Goal: Check status: Check status

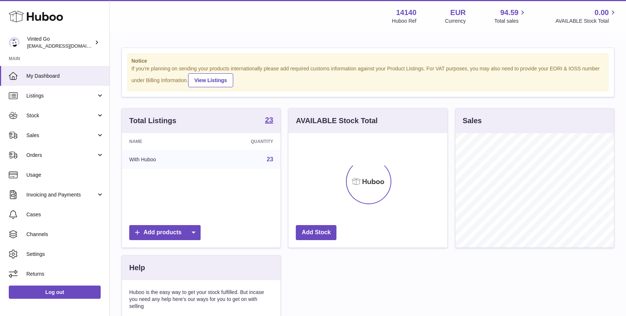
scroll to position [114, 159]
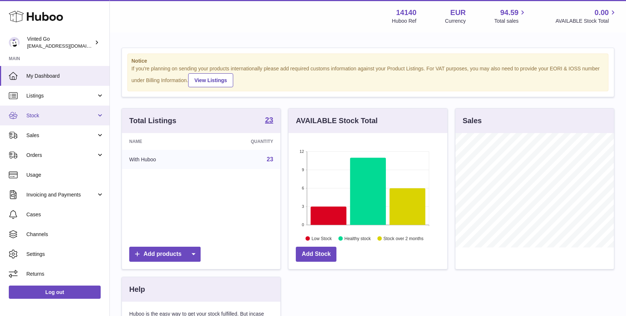
click at [51, 118] on span "Stock" at bounding box center [61, 115] width 70 height 7
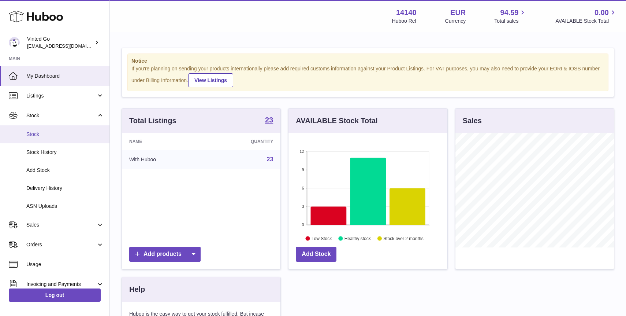
click at [56, 139] on link "Stock" at bounding box center [54, 134] width 109 height 18
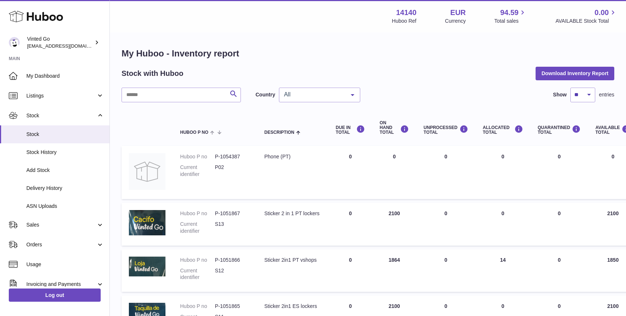
click at [163, 120] on th at bounding box center [147, 127] width 51 height 29
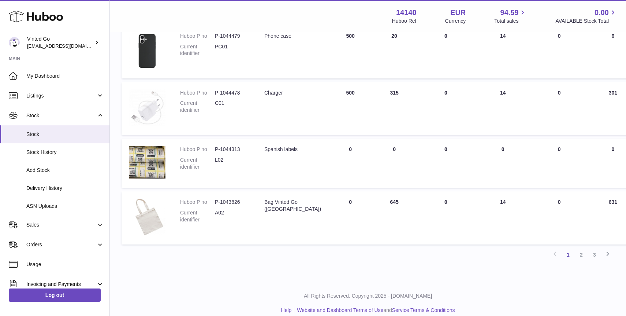
scroll to position [428, 0]
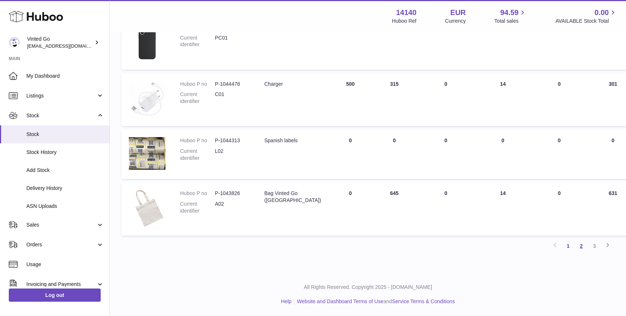
click at [584, 245] on link "2" at bounding box center [581, 245] width 13 height 13
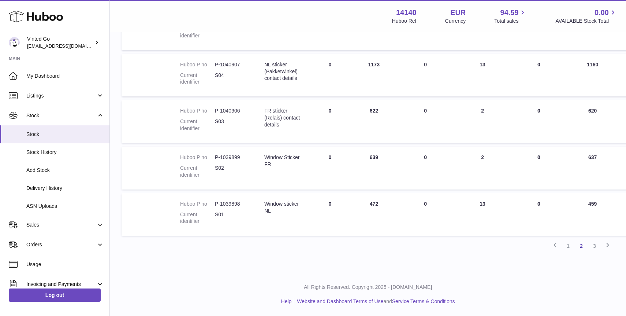
scroll to position [432, 0]
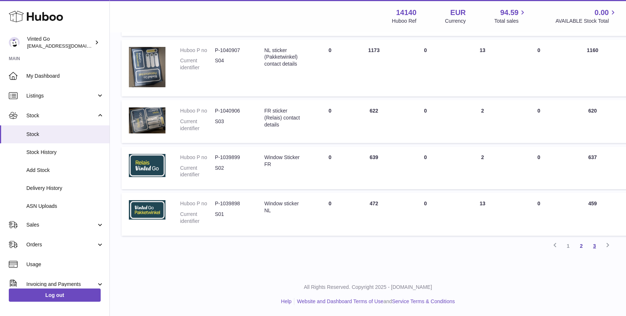
click at [596, 247] on link "3" at bounding box center [594, 245] width 13 height 13
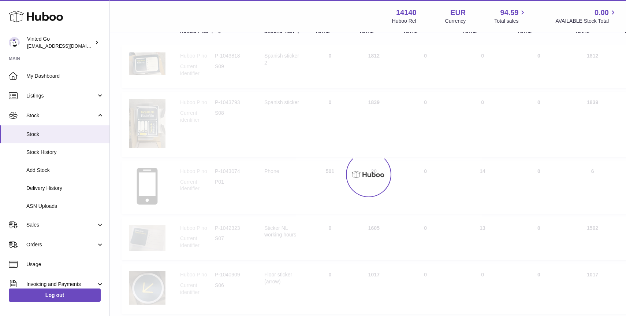
scroll to position [33, 0]
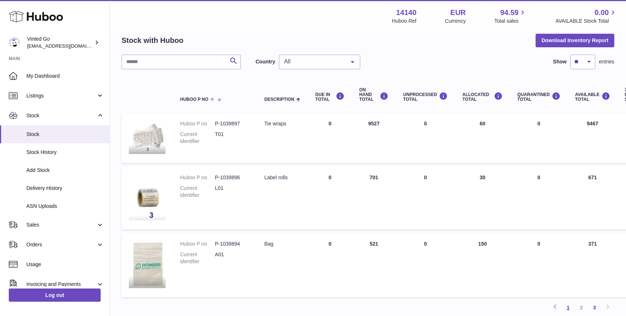
click at [570, 308] on link "1" at bounding box center [568, 307] width 13 height 13
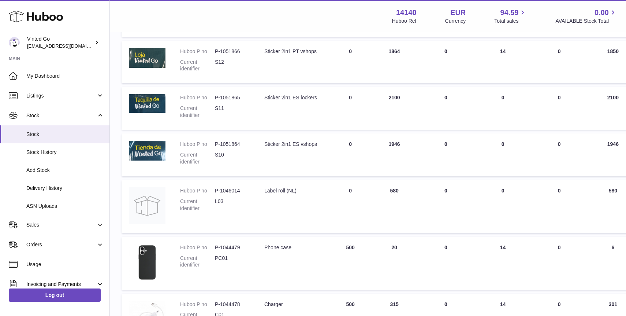
scroll to position [220, 0]
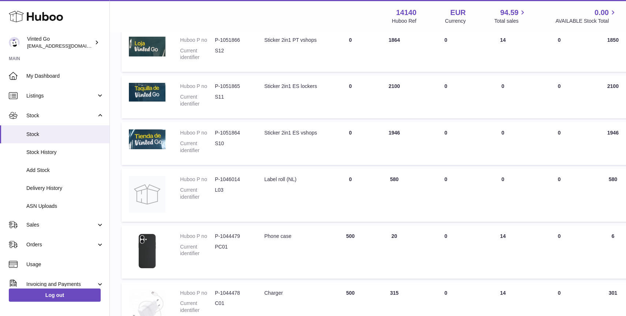
click at [417, 197] on td "UNPROCESSED Total 0" at bounding box center [445, 194] width 59 height 53
click at [40, 156] on link "Stock History" at bounding box center [54, 152] width 109 height 18
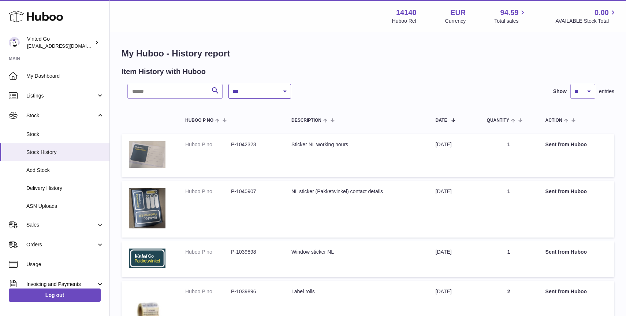
click at [240, 85] on select "**********" at bounding box center [259, 91] width 63 height 15
select select "*"
click at [228, 84] on select "**********" at bounding box center [259, 91] width 63 height 15
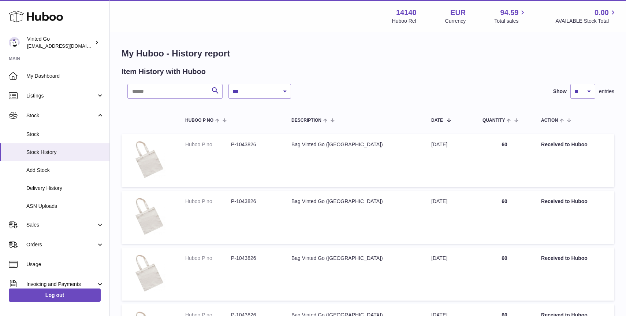
click at [338, 93] on div "**********" at bounding box center [388, 91] width 321 height 15
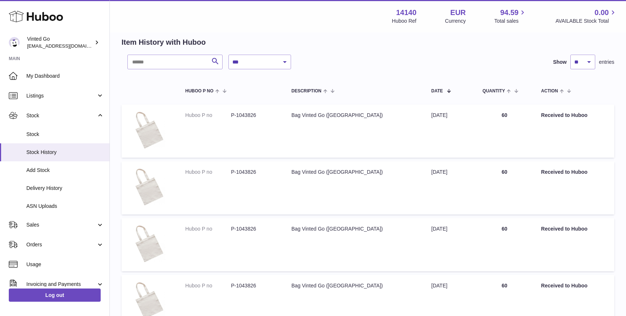
scroll to position [44, 0]
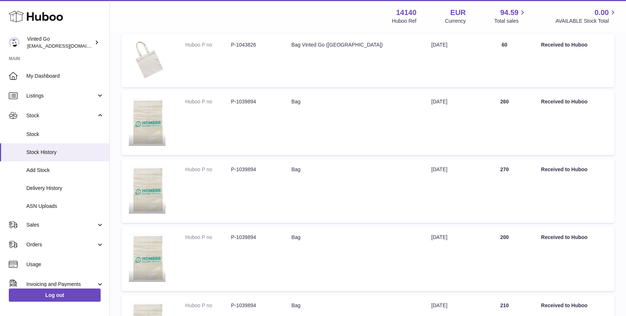
scroll to position [485, 0]
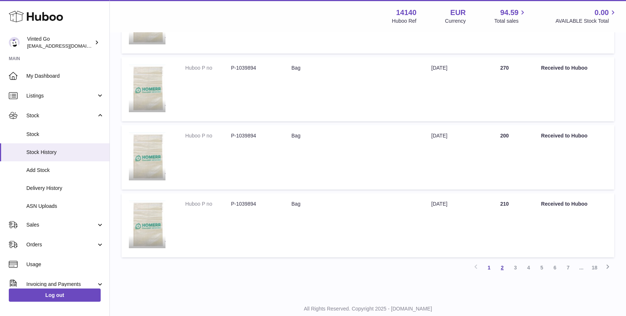
click at [504, 272] on link "2" at bounding box center [502, 267] width 13 height 13
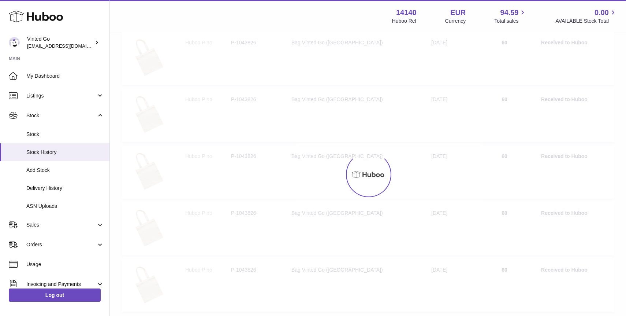
scroll to position [33, 0]
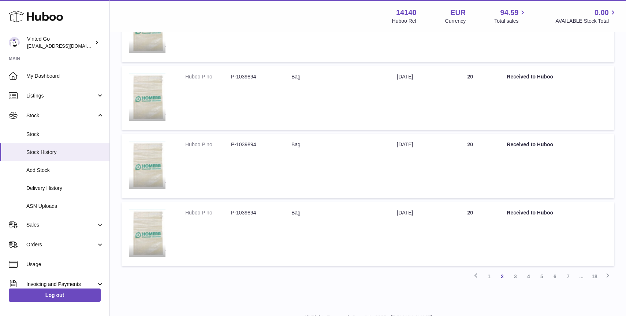
scroll to position [573, 0]
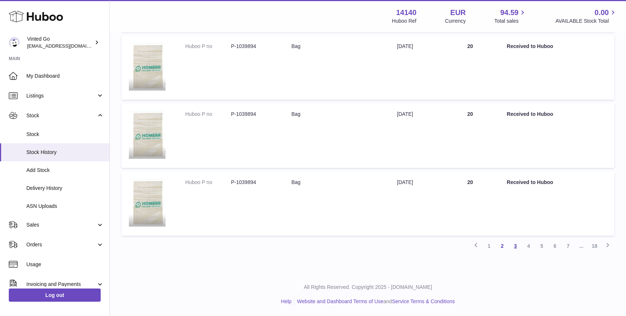
click at [517, 246] on link "3" at bounding box center [515, 245] width 13 height 13
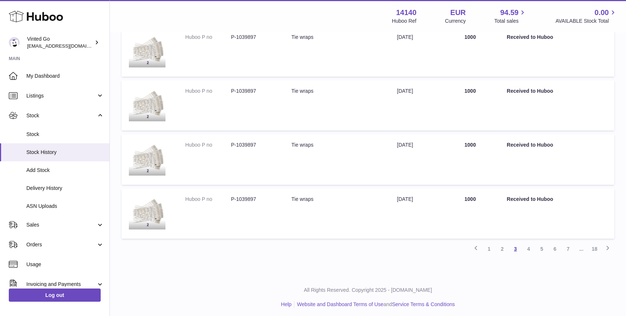
scroll to position [461, 0]
